Goal: Information Seeking & Learning: Learn about a topic

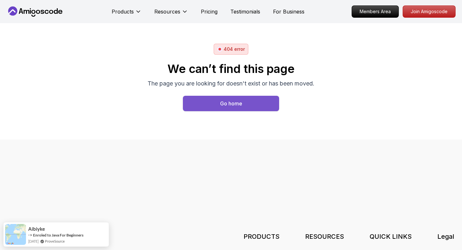
click at [237, 108] on button "Go home" at bounding box center [231, 103] width 96 height 15
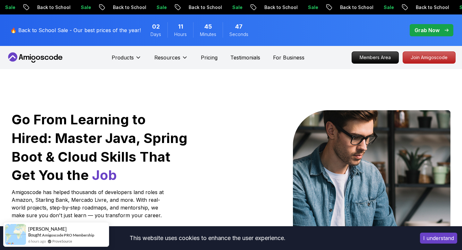
click at [444, 239] on button "I understand" at bounding box center [438, 237] width 37 height 11
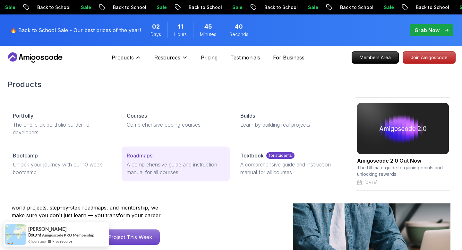
click at [140, 155] on p "Roadmaps" at bounding box center [140, 155] width 26 height 8
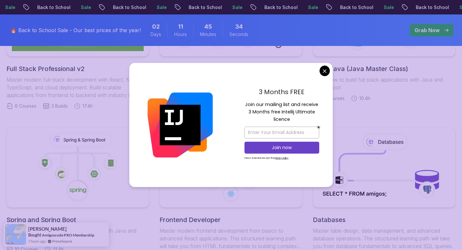
scroll to position [253, 0]
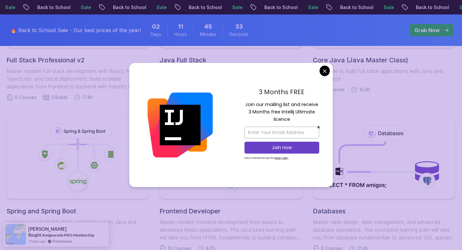
click at [321, 70] on body "Sale Back to School Sale Back to School Sale Back to School Sale Back to School…" at bounding box center [231, 246] width 462 height 999
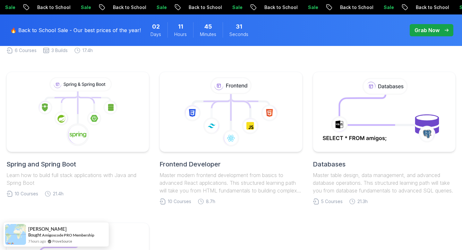
scroll to position [312, 0]
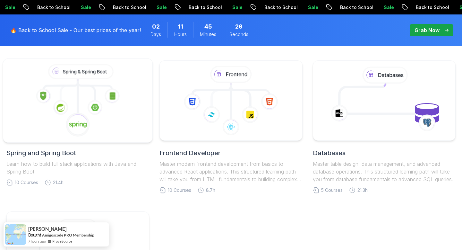
click at [108, 119] on icon at bounding box center [78, 100] width 139 height 73
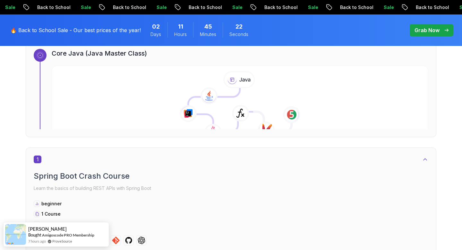
scroll to position [223, 0]
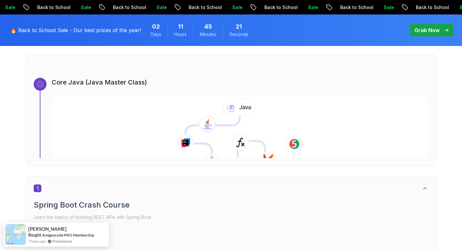
click at [230, 126] on icon at bounding box center [225, 139] width 80 height 46
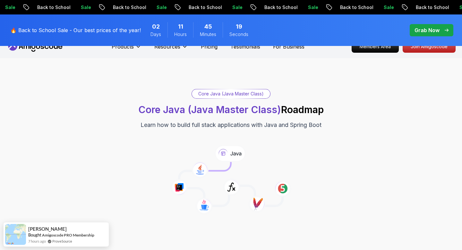
scroll to position [41, 0]
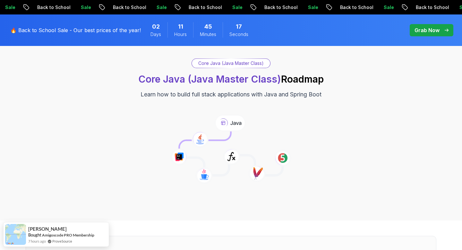
click at [199, 142] on icon at bounding box center [200, 138] width 17 height 17
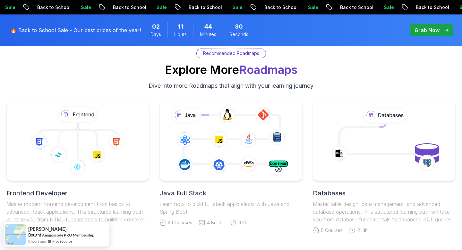
scroll to position [4022, 0]
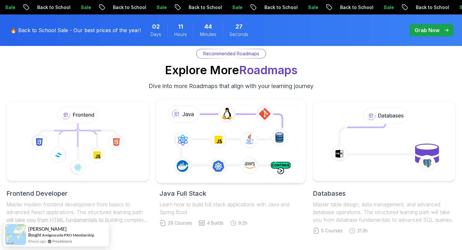
click at [246, 107] on icon at bounding box center [231, 140] width 136 height 75
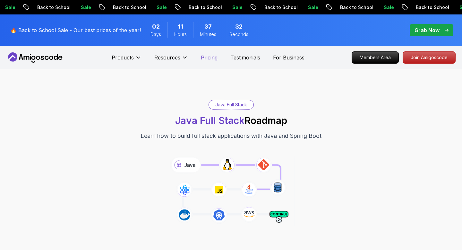
click at [208, 60] on p "Pricing" at bounding box center [209, 58] width 17 height 8
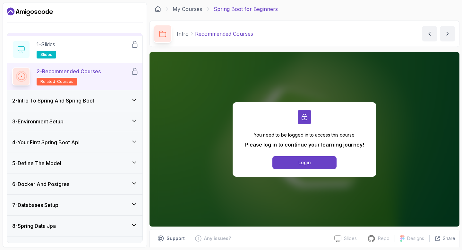
scroll to position [21, 0]
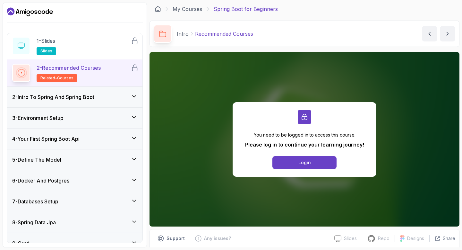
click at [127, 91] on div "2 - Intro To Spring And Spring Boot" at bounding box center [74, 97] width 135 height 21
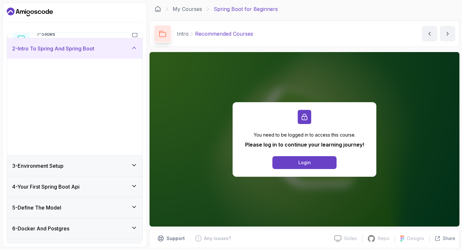
scroll to position [21, 0]
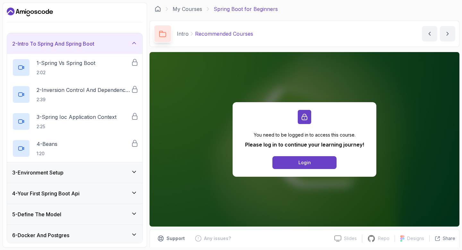
click at [118, 171] on div "3 - Environment Setup" at bounding box center [74, 172] width 125 height 8
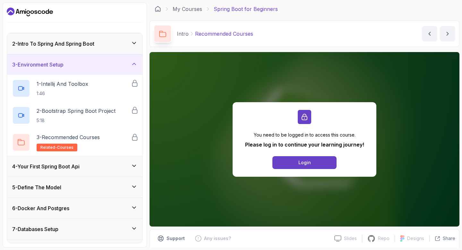
click at [118, 171] on div "4 - Your First Spring Boot Api" at bounding box center [74, 166] width 135 height 21
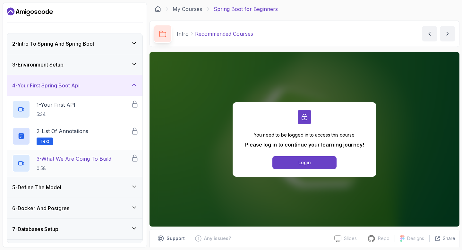
scroll to position [0, 0]
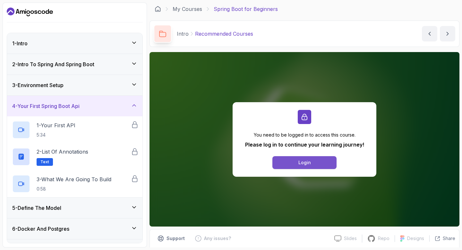
click at [280, 161] on button "Login" at bounding box center [304, 162] width 64 height 13
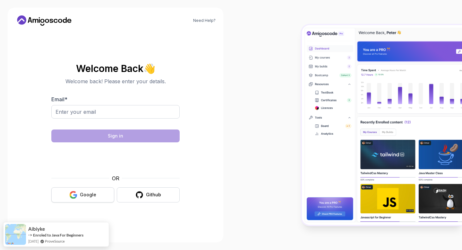
click at [78, 195] on button "Google" at bounding box center [82, 194] width 63 height 15
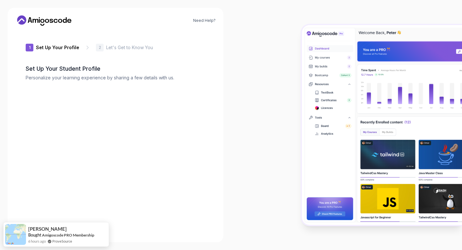
type input "sunnyliondda3b"
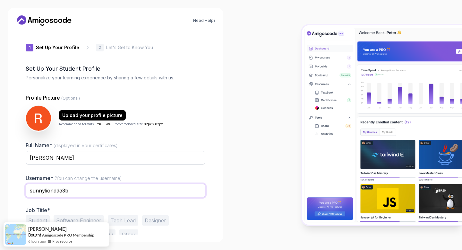
drag, startPoint x: 75, startPoint y: 193, endPoint x: 27, endPoint y: 186, distance: 48.6
click at [27, 186] on input "sunnyliondda3b" at bounding box center [116, 190] width 180 height 13
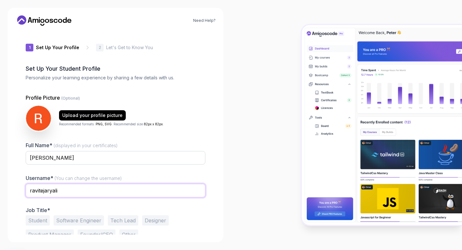
type input "ravitejaryali"
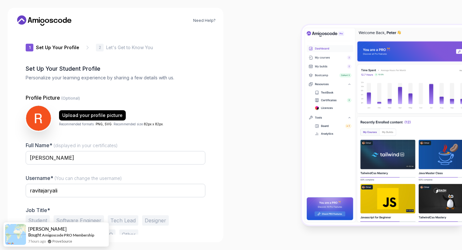
click at [240, 190] on div at bounding box center [346, 125] width 231 height 250
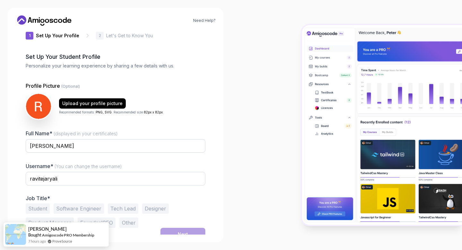
scroll to position [18, 0]
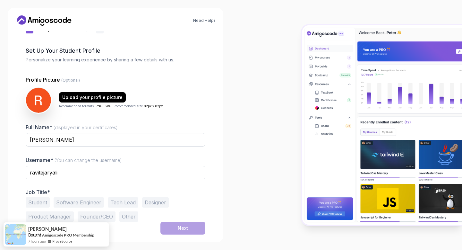
click at [88, 205] on button "Software Engineer" at bounding box center [79, 202] width 50 height 10
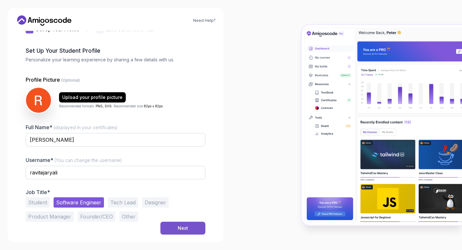
click at [182, 226] on div "Next" at bounding box center [183, 228] width 10 height 6
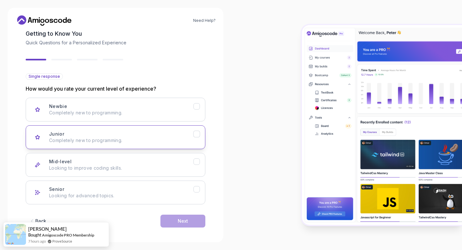
scroll to position [36, 0]
click at [187, 136] on p "Completely new to programming." at bounding box center [121, 139] width 144 height 6
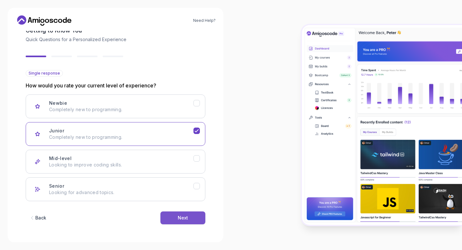
click at [185, 216] on div "Next" at bounding box center [183, 217] width 10 height 6
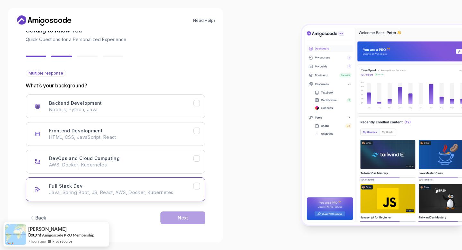
click at [184, 188] on div "Full Stack Dev Java, Spring Boot, JS, React, AWS, Docker, Kubernetes" at bounding box center [121, 189] width 144 height 13
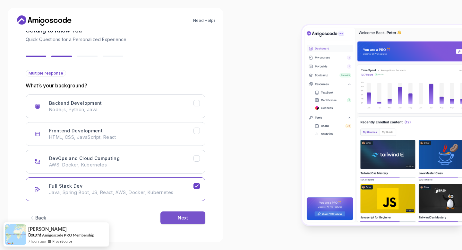
click at [184, 217] on div "Next" at bounding box center [183, 217] width 10 height 6
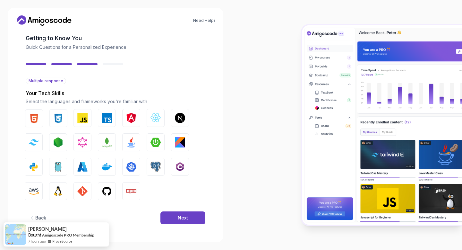
scroll to position [30, 0]
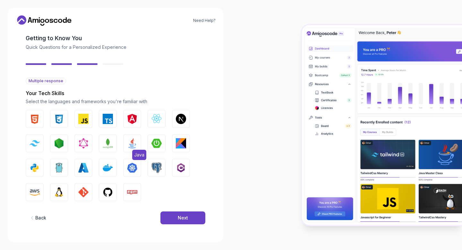
click at [131, 142] on img "button" at bounding box center [132, 143] width 10 height 10
click at [155, 139] on img "button" at bounding box center [156, 143] width 10 height 10
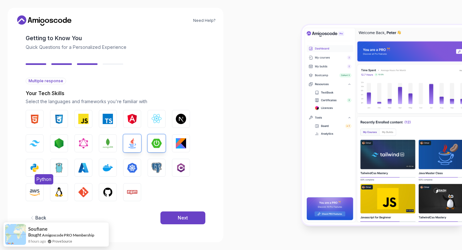
click at [35, 170] on img "button" at bounding box center [35, 167] width 10 height 10
click at [84, 166] on img "button" at bounding box center [83, 167] width 10 height 10
click at [110, 165] on img "button" at bounding box center [108, 167] width 10 height 10
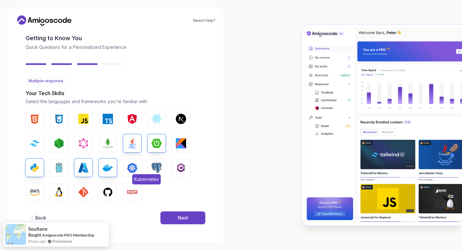
click at [133, 165] on img "button" at bounding box center [132, 167] width 10 height 10
click at [152, 169] on img "button" at bounding box center [156, 167] width 10 height 10
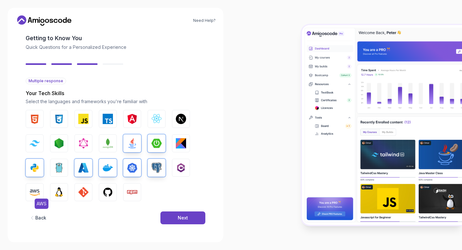
click at [36, 193] on img "button" at bounding box center [35, 192] width 10 height 10
click at [53, 192] on button "Linux" at bounding box center [59, 192] width 18 height 18
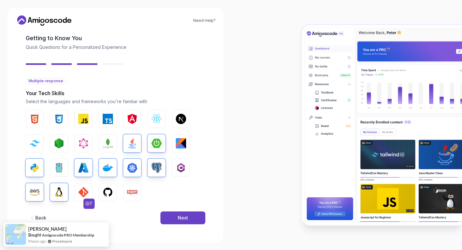
click at [76, 188] on button "GIT" at bounding box center [83, 192] width 18 height 18
click at [109, 191] on img "button" at bounding box center [108, 192] width 10 height 10
click at [135, 199] on span "Npm" at bounding box center [138, 203] width 13 height 10
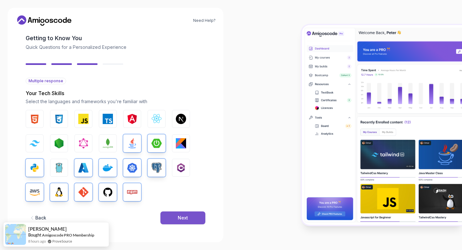
click at [175, 211] on button "Next" at bounding box center [182, 217] width 45 height 13
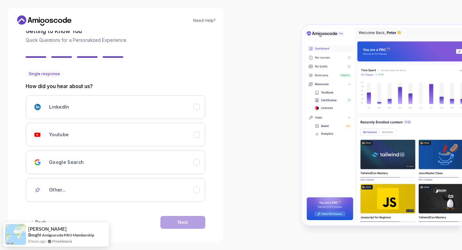
scroll to position [42, 0]
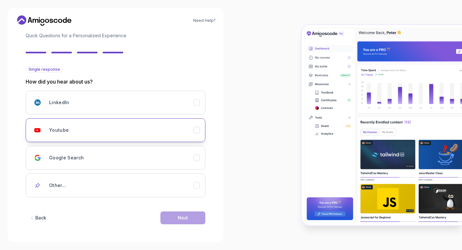
click at [148, 131] on div "Youtube" at bounding box center [121, 130] width 144 height 13
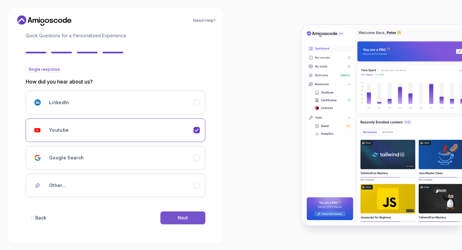
click at [190, 218] on button "Next" at bounding box center [182, 217] width 45 height 13
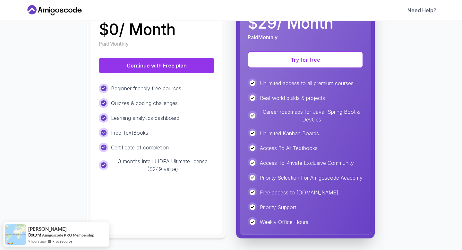
scroll to position [129, 0]
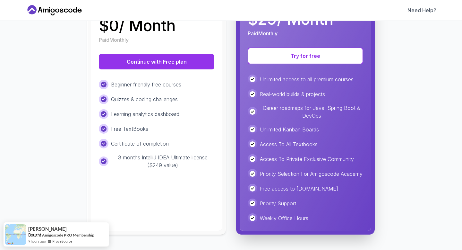
click at [172, 139] on div "Certificate of completion" at bounding box center [157, 144] width 116 height 10
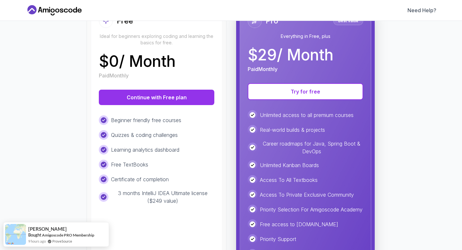
scroll to position [79, 0]
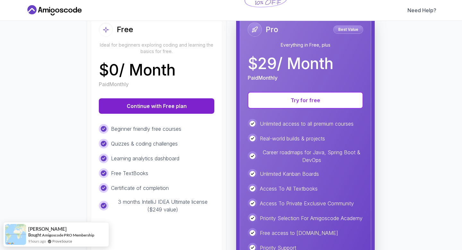
click at [160, 100] on button "Continue with Free plan" at bounding box center [157, 105] width 116 height 15
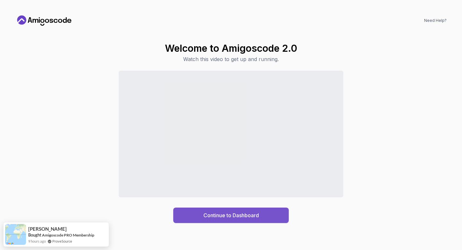
click at [225, 217] on div "Continue to Dashboard" at bounding box center [231, 215] width 56 height 8
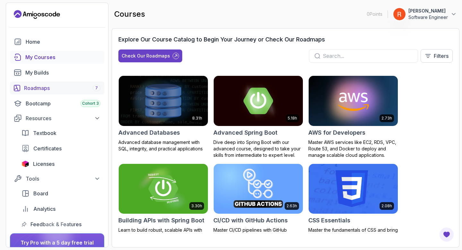
click at [62, 92] on link "Roadmaps 7" at bounding box center [57, 87] width 94 height 13
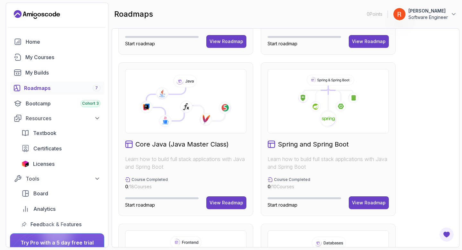
scroll to position [118, 0]
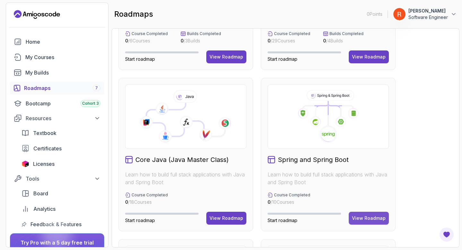
click at [362, 218] on div "View Roadmap" at bounding box center [369, 218] width 34 height 6
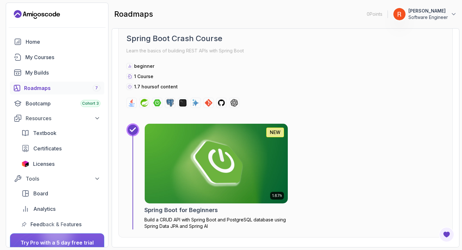
scroll to position [230, 0]
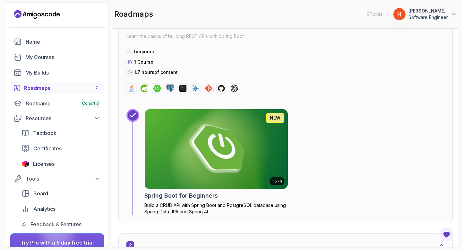
click at [210, 150] on img at bounding box center [216, 148] width 150 height 83
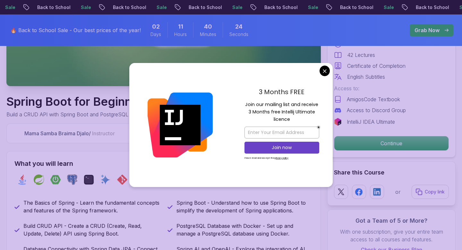
scroll to position [182, 0]
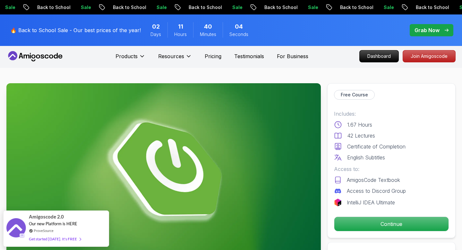
scroll to position [0, 0]
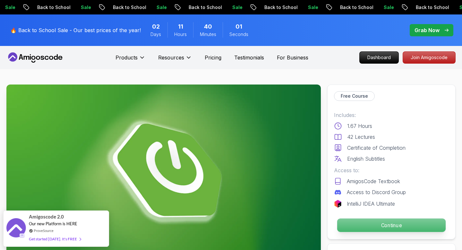
click at [362, 222] on p "Continue" at bounding box center [391, 224] width 108 height 13
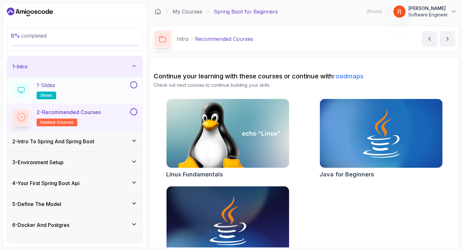
click at [97, 93] on div "1 - Slides slides" at bounding box center [70, 90] width 117 height 18
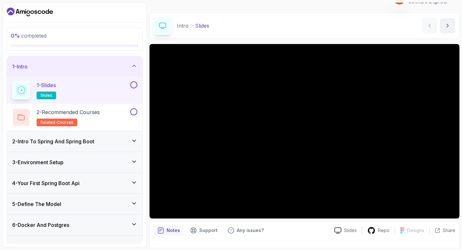
scroll to position [12, 0]
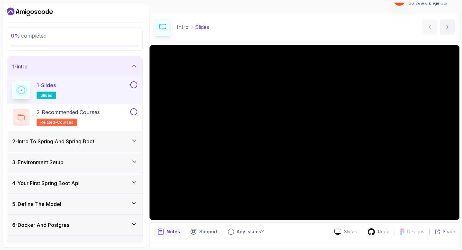
click at [53, 96] on p "slides" at bounding box center [47, 95] width 20 height 8
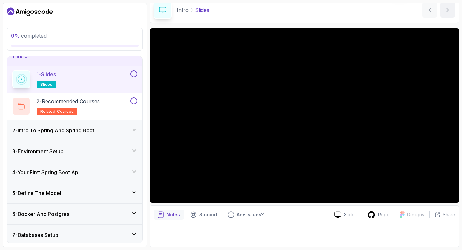
scroll to position [0, 0]
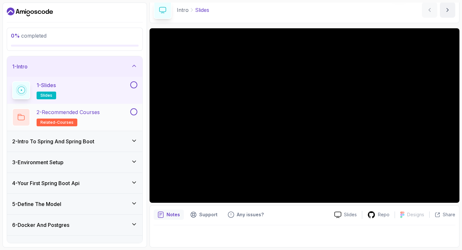
click at [110, 119] on div "2 - Recommended Courses related-courses" at bounding box center [70, 117] width 117 height 18
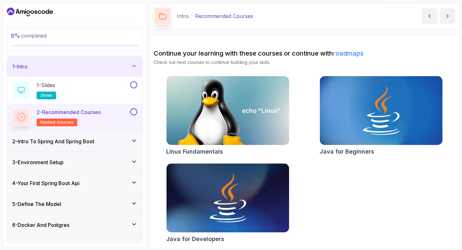
scroll to position [25, 0]
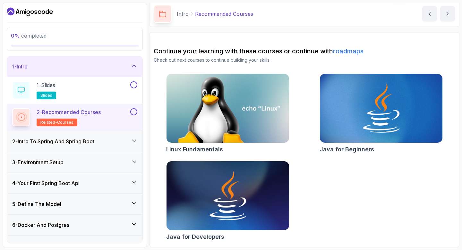
click at [107, 142] on div "2 - Intro To Spring And Spring Boot" at bounding box center [74, 141] width 125 height 8
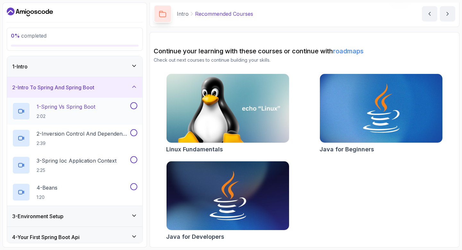
click at [94, 110] on p "1 - Spring Vs Spring Boot" at bounding box center [66, 107] width 59 height 8
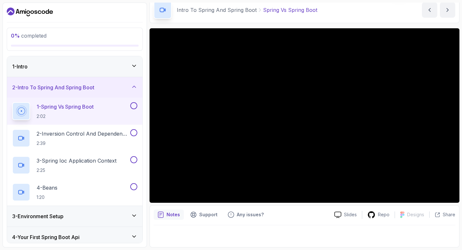
click at [133, 91] on div "2 - Intro To Spring And Spring Boot" at bounding box center [74, 87] width 135 height 21
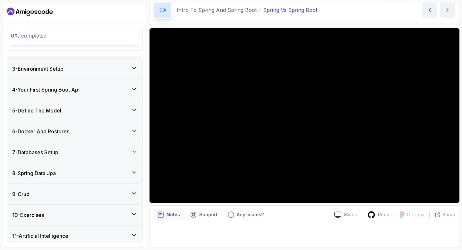
scroll to position [63, 0]
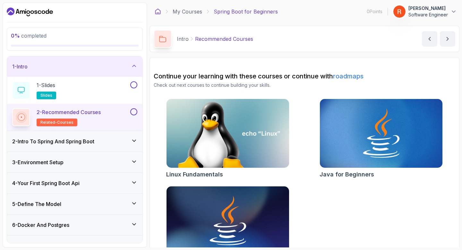
click at [160, 13] on icon at bounding box center [158, 11] width 5 height 5
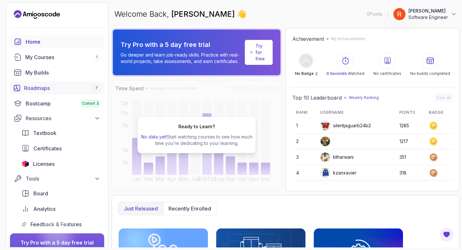
click at [44, 85] on div "Roadmaps 7" at bounding box center [62, 88] width 76 height 8
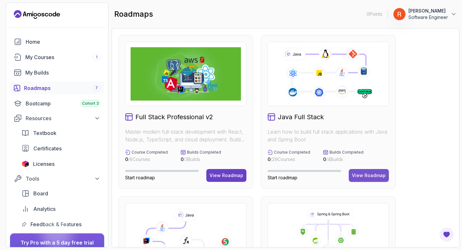
click at [357, 175] on div "View Roadmap" at bounding box center [369, 175] width 34 height 6
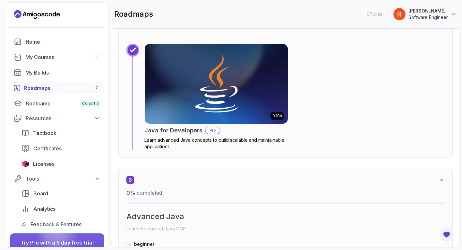
scroll to position [1437, 0]
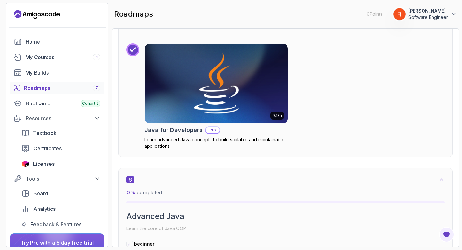
click at [201, 79] on img at bounding box center [216, 83] width 150 height 83
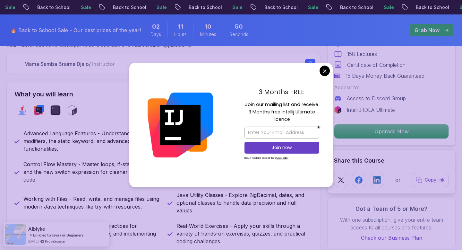
scroll to position [246, 0]
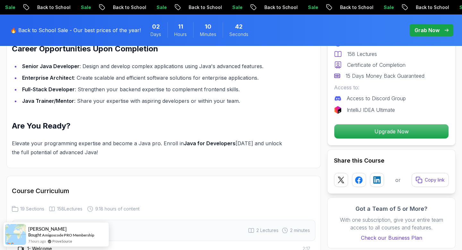
scroll to position [706, 0]
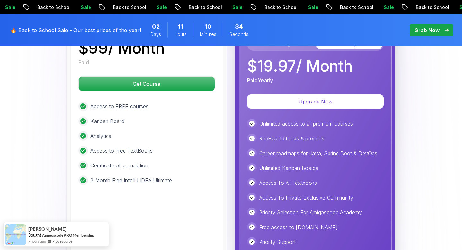
scroll to position [1622, 0]
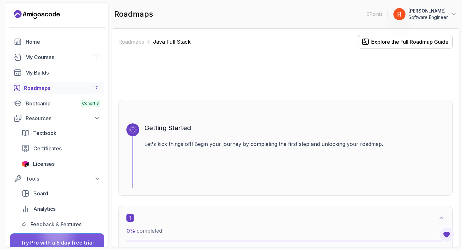
click at [74, 89] on div "Roadmaps 7" at bounding box center [62, 88] width 76 height 8
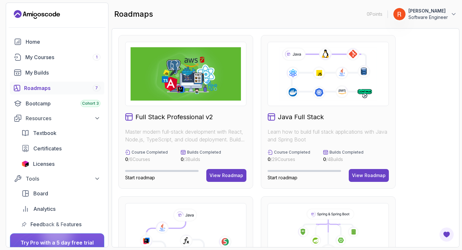
scroll to position [10, 0]
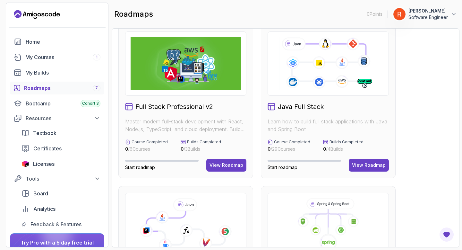
click at [343, 133] on div "Java Full Stack Learn how to build full stack applications with Java and Spring…" at bounding box center [328, 101] width 135 height 153
click at [355, 160] on button "View Roadmap" at bounding box center [369, 164] width 40 height 13
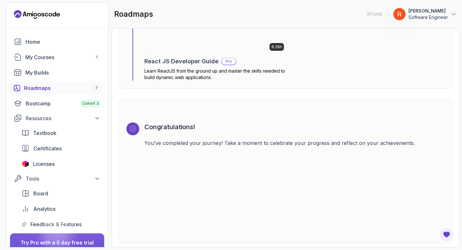
scroll to position [4687, 0]
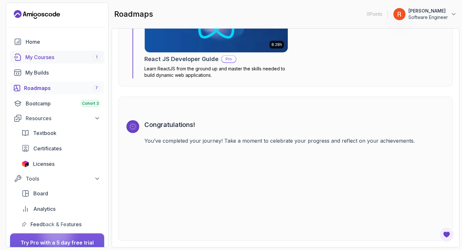
click at [45, 60] on div "My Courses 1" at bounding box center [62, 57] width 75 height 8
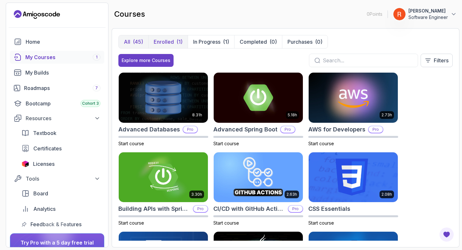
click at [179, 42] on div "(1)" at bounding box center [179, 42] width 6 height 8
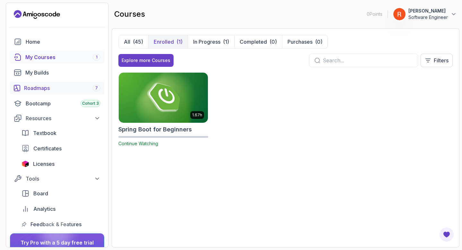
click at [53, 92] on link "Roadmaps 7" at bounding box center [57, 87] width 94 height 13
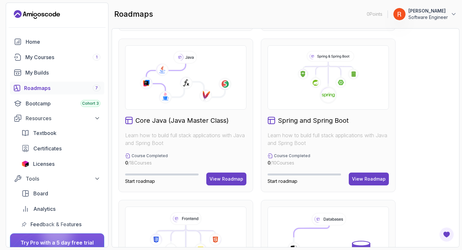
scroll to position [162, 0]
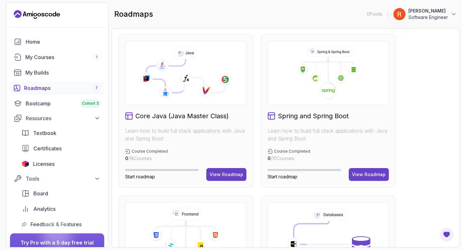
click at [314, 88] on icon at bounding box center [328, 72] width 110 height 53
click at [368, 178] on button "View Roadmap" at bounding box center [369, 174] width 40 height 13
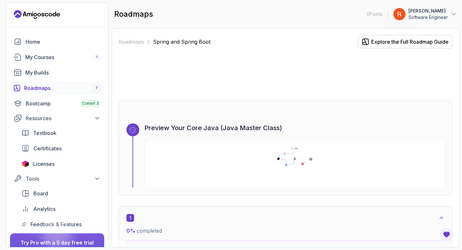
click at [63, 89] on div "Roadmaps 7" at bounding box center [62, 88] width 76 height 8
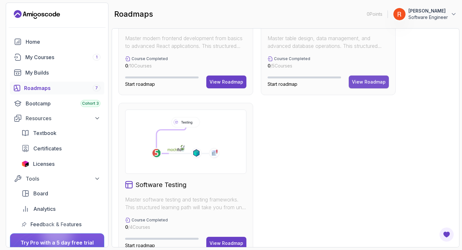
scroll to position [411, 0]
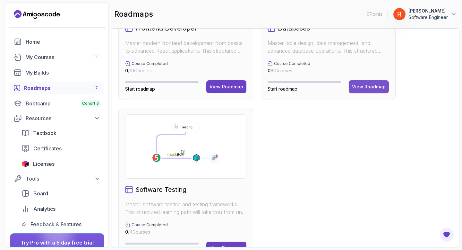
click at [363, 90] on button "View Roadmap" at bounding box center [369, 86] width 40 height 13
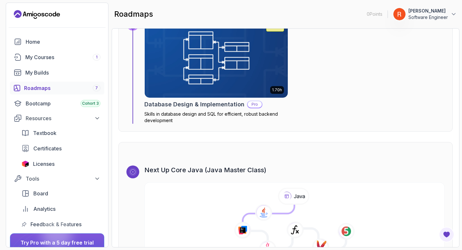
scroll to position [1383, 0]
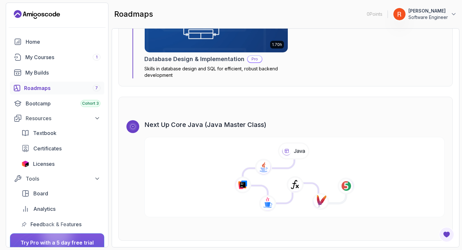
click at [77, 91] on div "Roadmaps 7" at bounding box center [62, 88] width 76 height 8
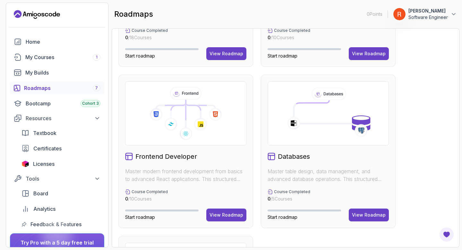
scroll to position [377, 0]
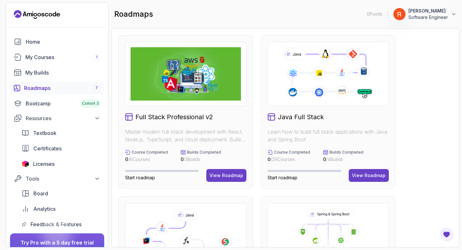
scroll to position [431, 0]
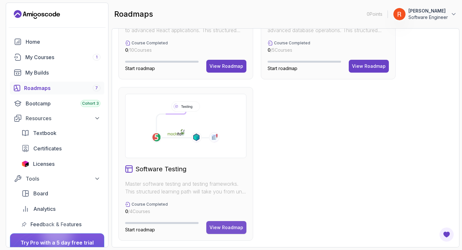
click at [224, 227] on div "View Roadmap" at bounding box center [227, 227] width 34 height 6
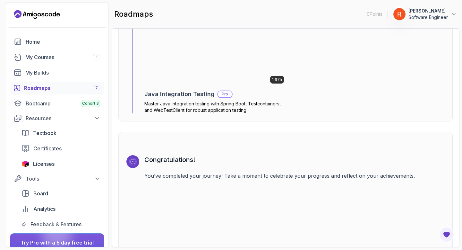
scroll to position [1158, 0]
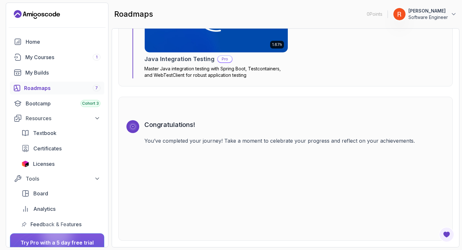
click at [56, 87] on div "Roadmaps 7" at bounding box center [62, 88] width 76 height 8
